Goal: Transaction & Acquisition: Purchase product/service

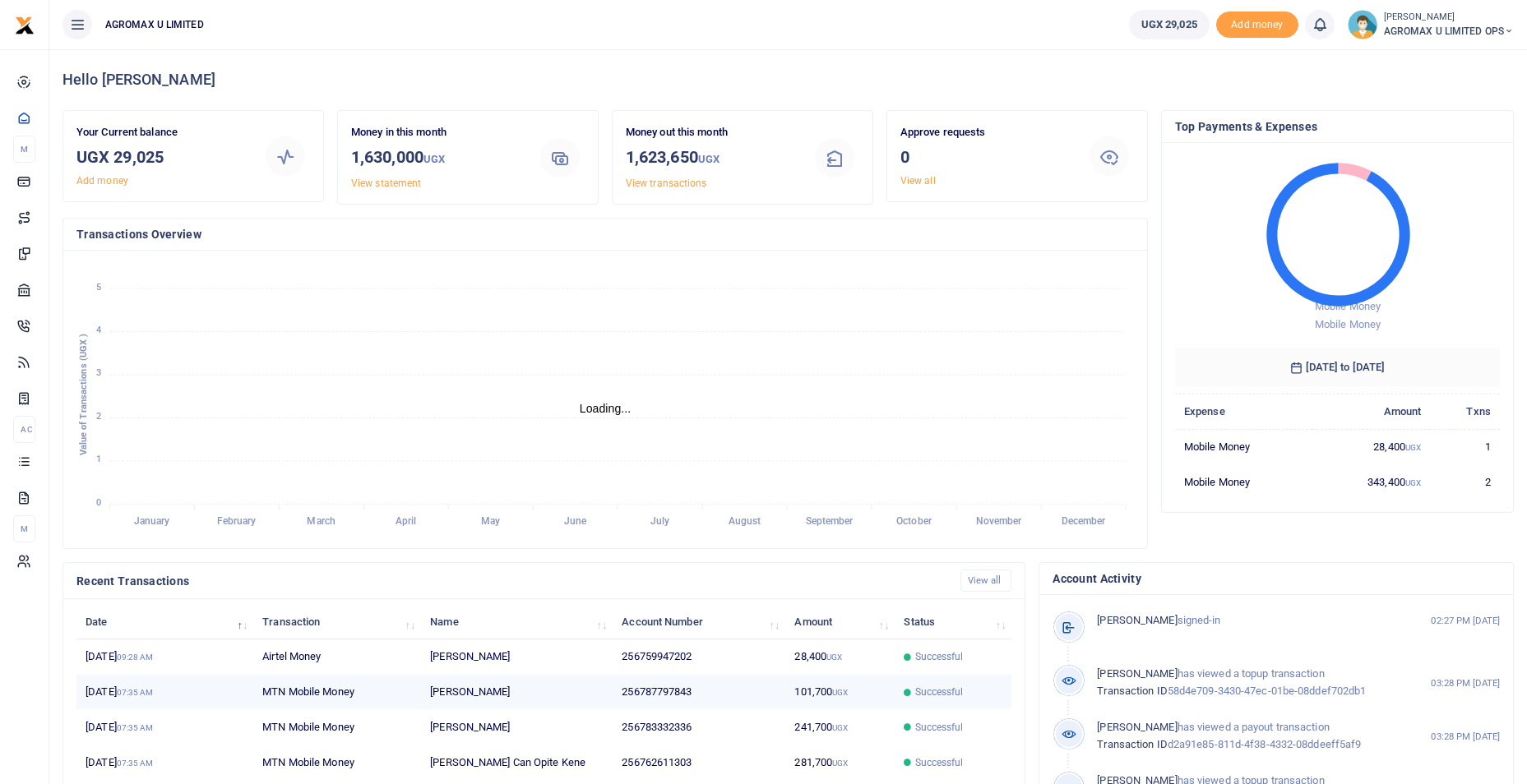
scroll to position [13, 13]
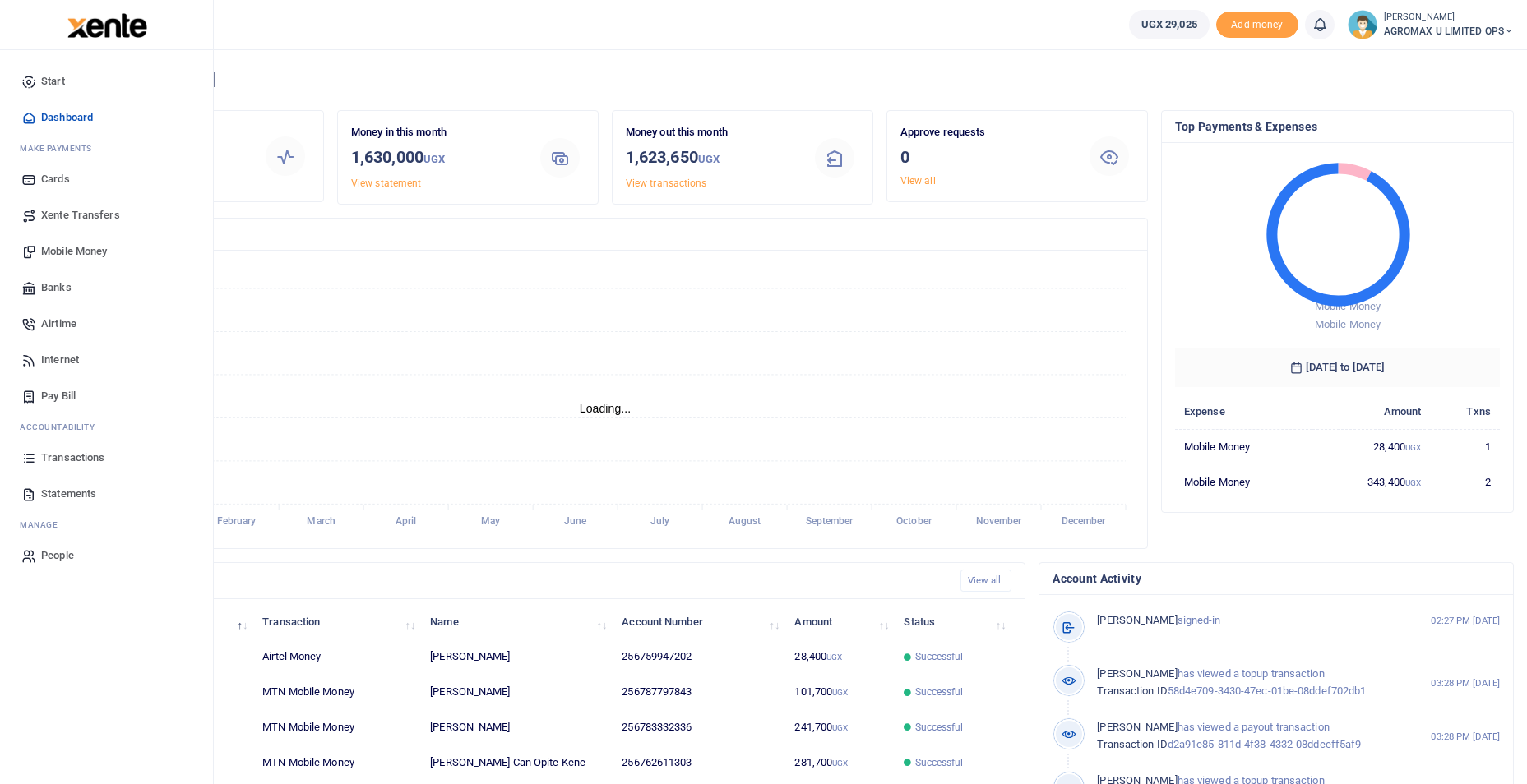
click at [72, 253] on span "Mobile Money" at bounding box center [74, 251] width 66 height 16
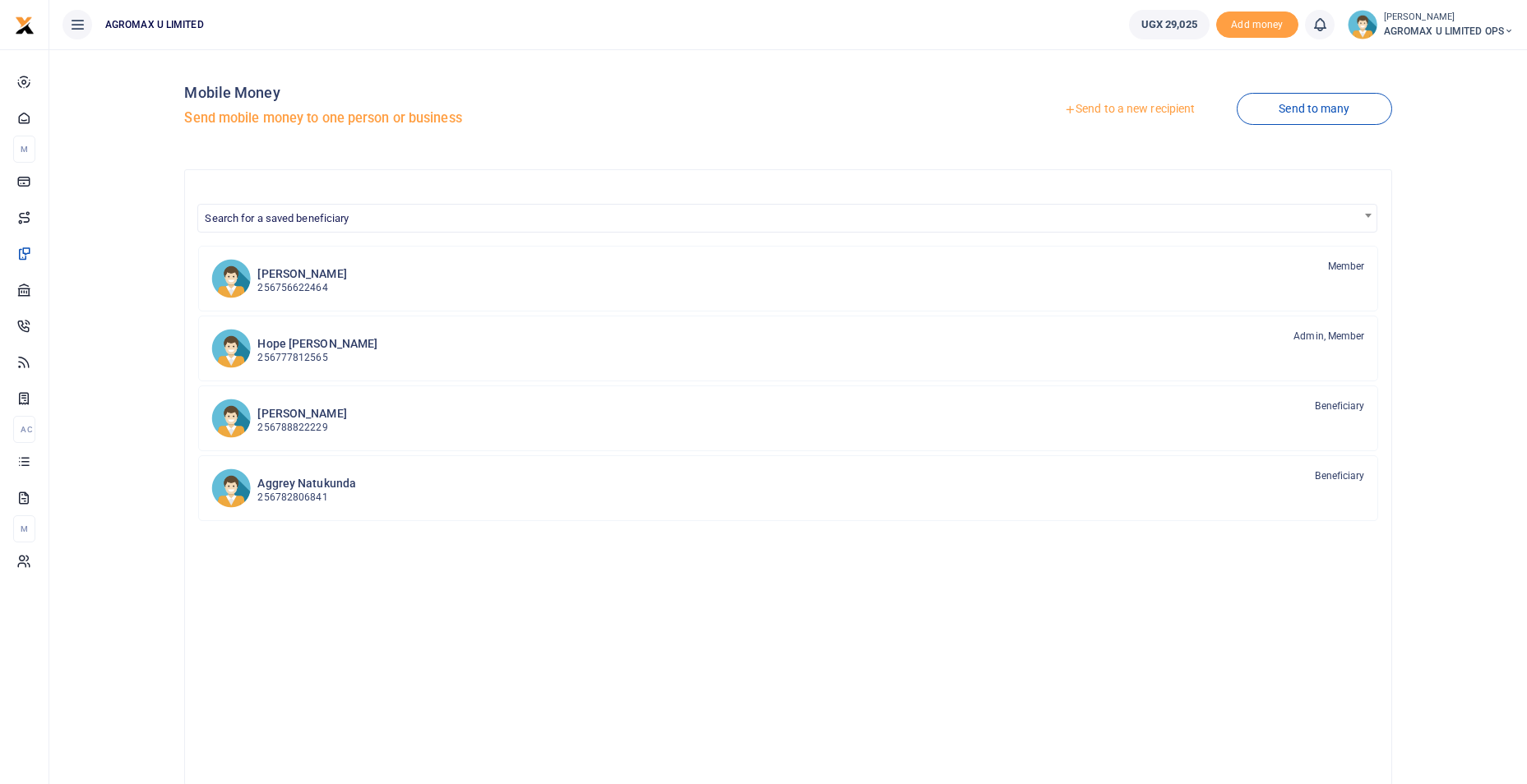
click at [1147, 114] on link "Send to a new recipient" at bounding box center [1130, 109] width 214 height 30
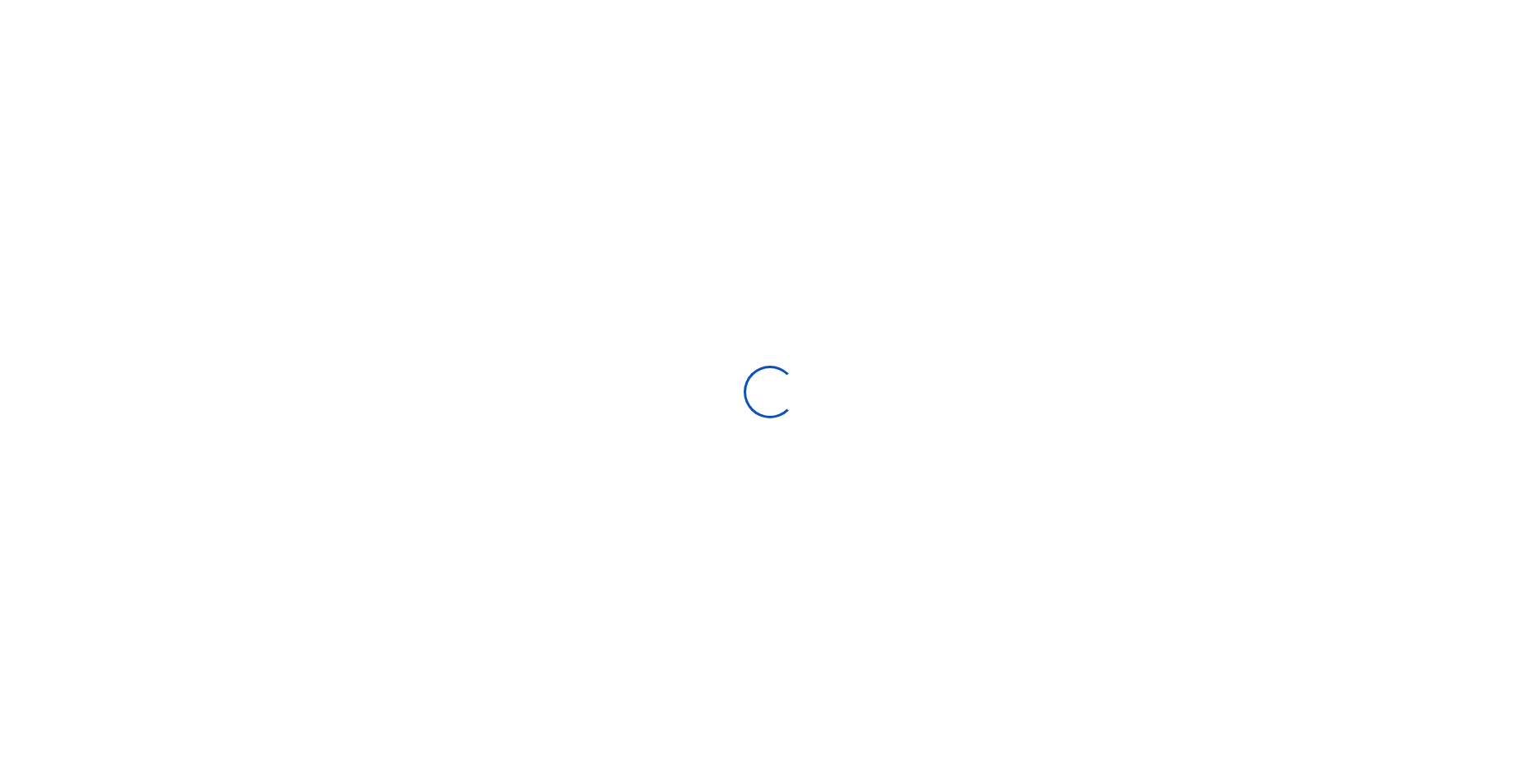
select select
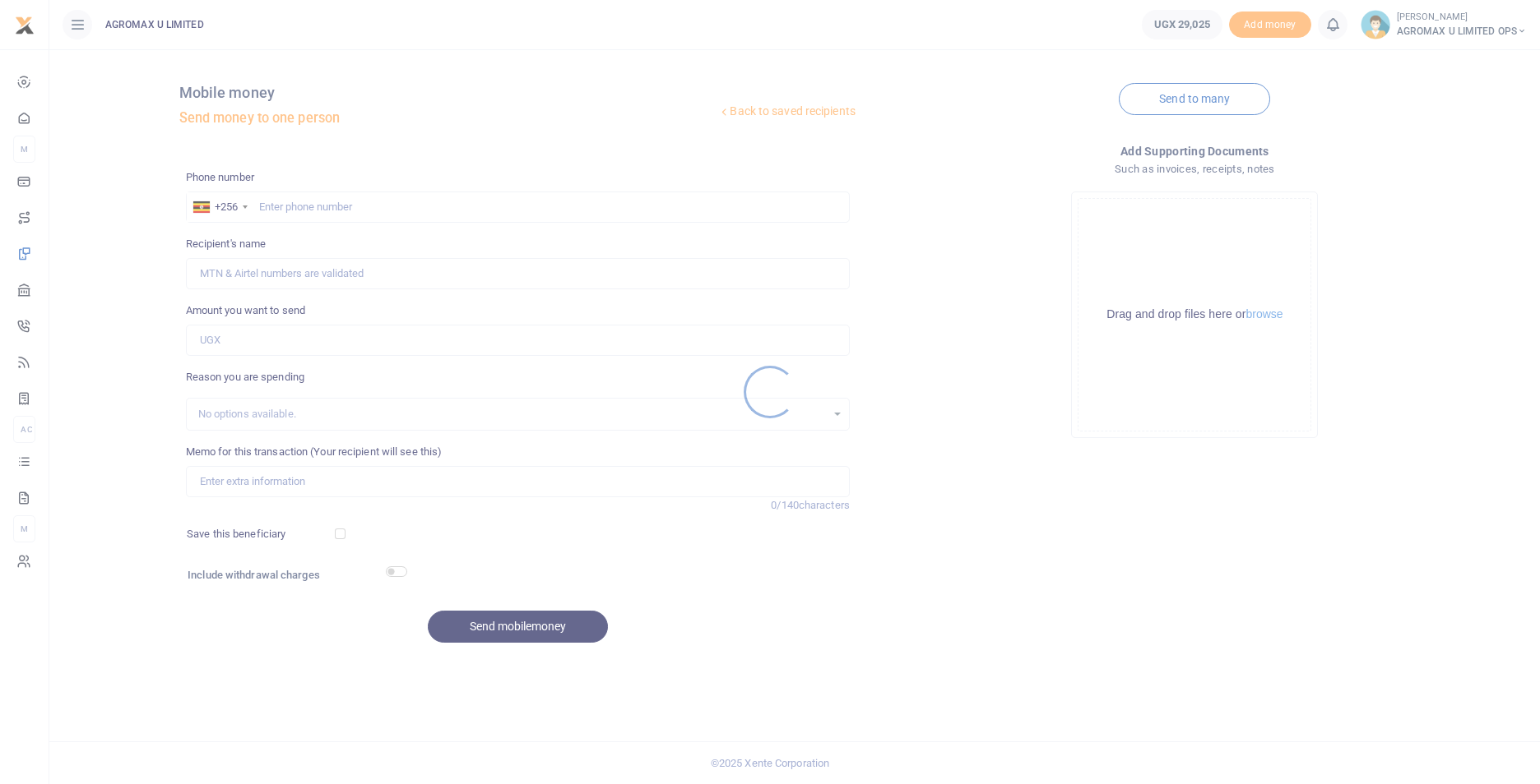
click at [308, 208] on div at bounding box center [770, 392] width 1540 height 784
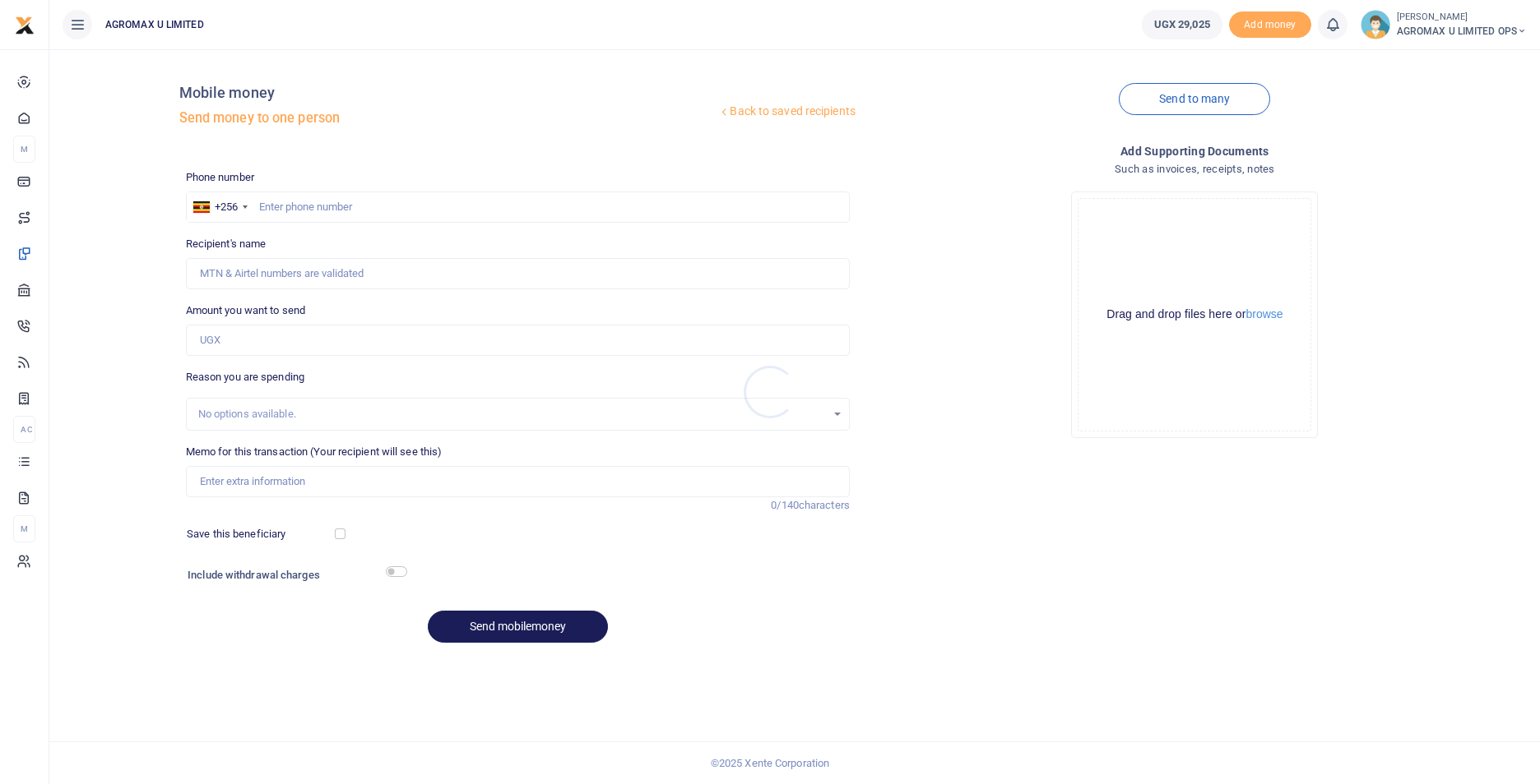
click at [306, 208] on div at bounding box center [770, 392] width 1540 height 784
click at [285, 194] on input "text" at bounding box center [517, 207] width 664 height 32
type input "783631960"
click at [241, 341] on input "Amount you want to send" at bounding box center [517, 340] width 664 height 32
type input "6"
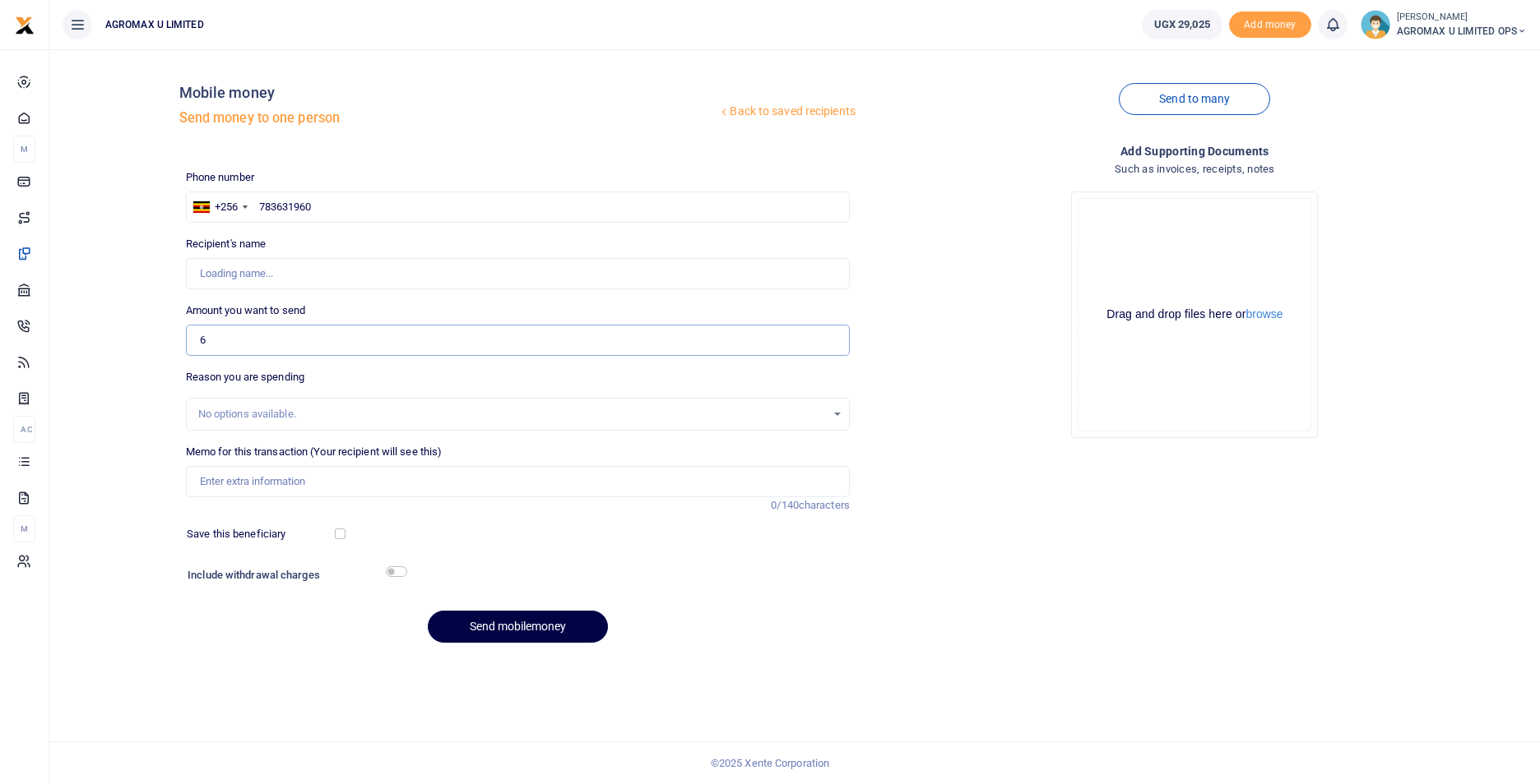
type input "Kiiza Sarah"
type input "60,000"
click at [394, 564] on div "Include withdrawal charges" at bounding box center [293, 576] width 225 height 26
click at [394, 567] on input "checkbox" at bounding box center [396, 571] width 21 height 11
checkbox input "true"
